Goal: Task Accomplishment & Management: Manage account settings

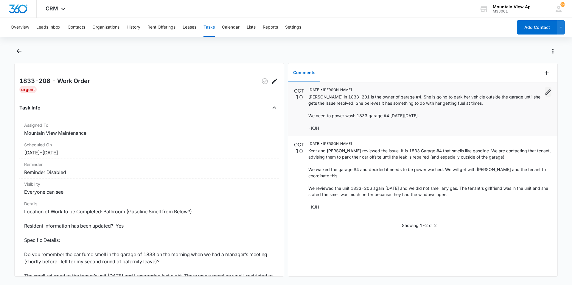
click at [545, 91] on icon "Edit" at bounding box center [548, 91] width 7 height 7
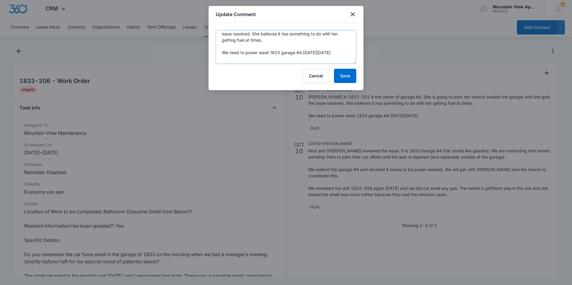
scroll to position [31, 0]
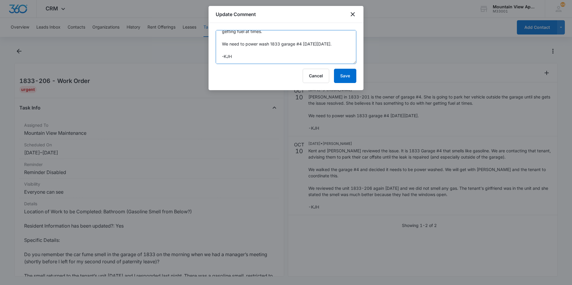
drag, startPoint x: 291, startPoint y: 45, endPoint x: 307, endPoint y: 38, distance: 17.5
click at [307, 38] on textarea "[PERSON_NAME] in 1833-201 is the owner of garage #4. She is going to park her v…" at bounding box center [286, 47] width 141 height 34
click at [307, 53] on textarea "[PERSON_NAME] in 1833-201 is the owner of garage #4. She is going to park her v…" at bounding box center [286, 47] width 141 height 34
click at [310, 45] on textarea "[PERSON_NAME] in 1833-201 is the owner of garage #4. She is going to park her v…" at bounding box center [286, 47] width 141 height 34
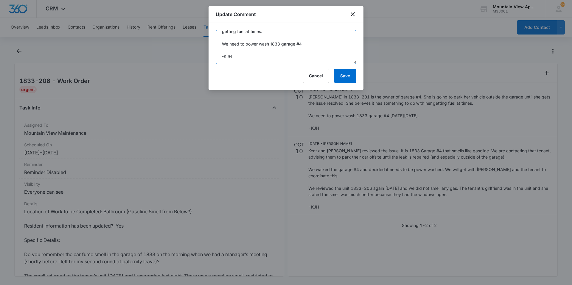
click at [310, 45] on textarea "[PERSON_NAME] in 1833-201 is the owner of garage #4. She is going to park her v…" at bounding box center [286, 47] width 141 height 34
click at [299, 53] on textarea "[PERSON_NAME] in 1833-201 is the owner of garage #4. She is going to park her v…" at bounding box center [286, 47] width 141 height 34
click at [309, 45] on textarea "[PERSON_NAME] in 1833-201 is the owner of garage #4. She is going to park her v…" at bounding box center [286, 47] width 141 height 34
type textarea "[PERSON_NAME] in 1833-201 is the owner of garage #4. She is going to park her v…"
click at [350, 73] on button "Save" at bounding box center [345, 76] width 22 height 14
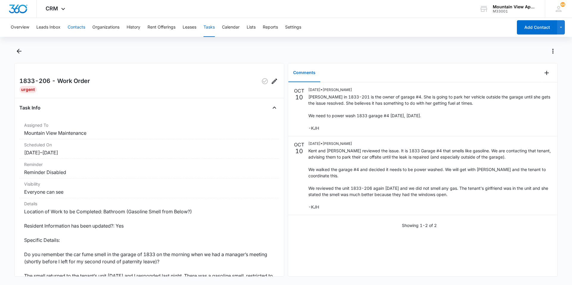
click at [69, 29] on button "Contacts" at bounding box center [77, 27] width 18 height 19
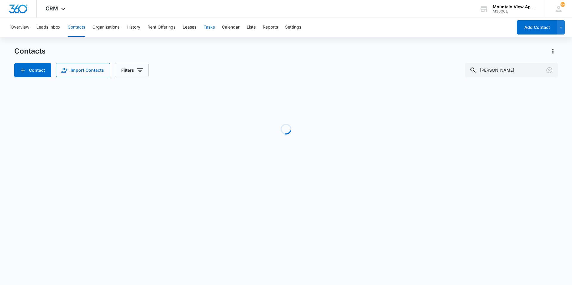
click at [213, 29] on button "Tasks" at bounding box center [208, 27] width 11 height 19
